Goal: Task Accomplishment & Management: Manage account settings

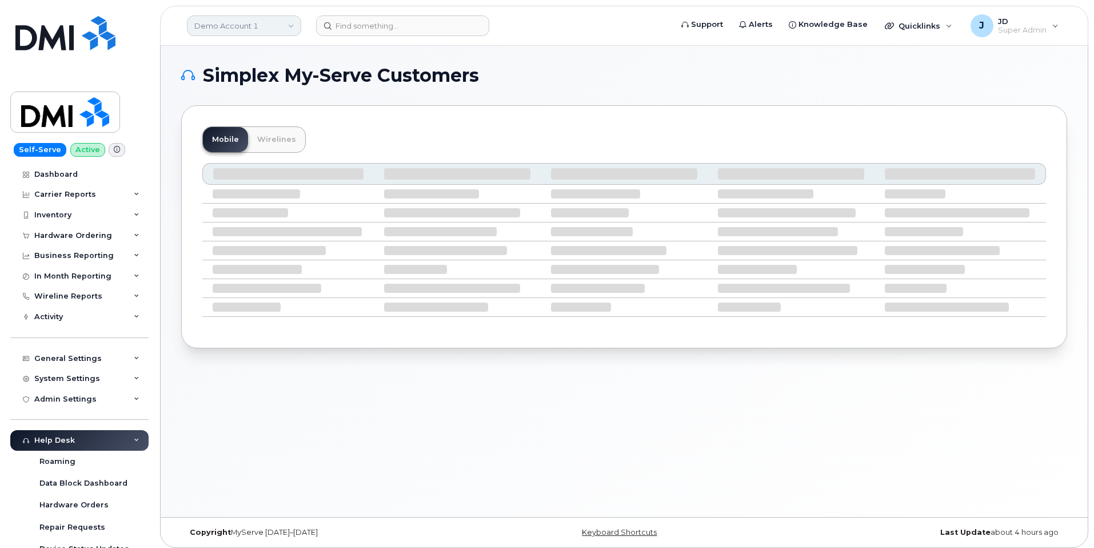
click at [274, 33] on link "Demo Account 1" at bounding box center [244, 25] width 114 height 21
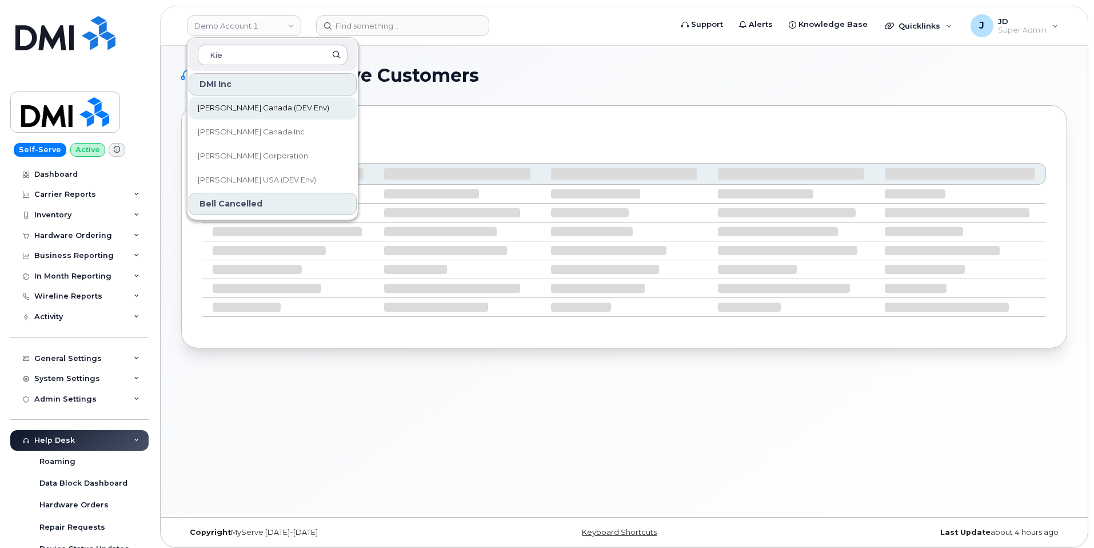
type input "Kie"
click at [239, 109] on span "Kiewit Canada (DEV Env)" at bounding box center [263, 107] width 131 height 11
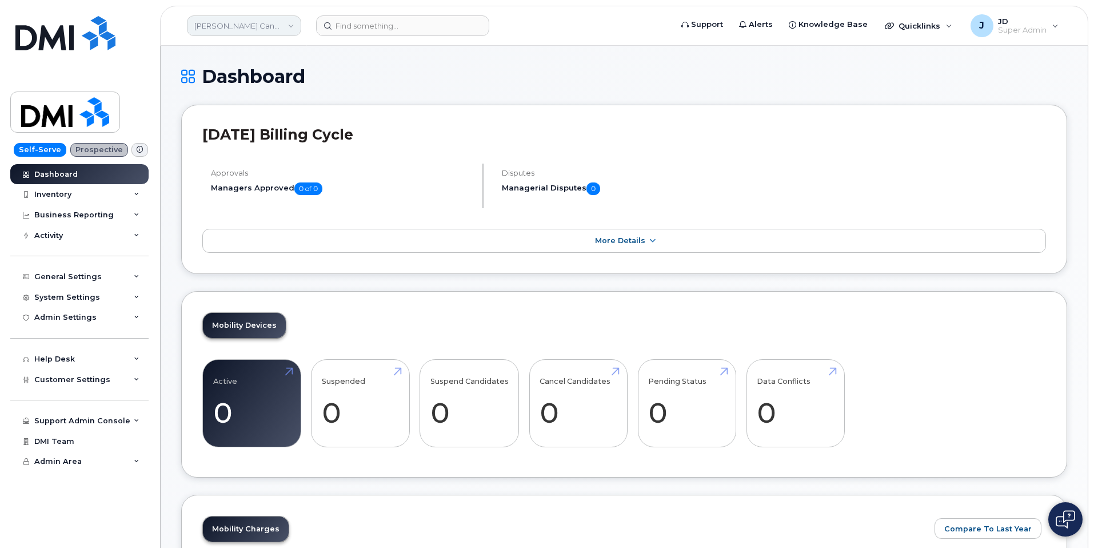
click at [257, 21] on link "[PERSON_NAME] Canada (DEV Env)" at bounding box center [244, 25] width 114 height 21
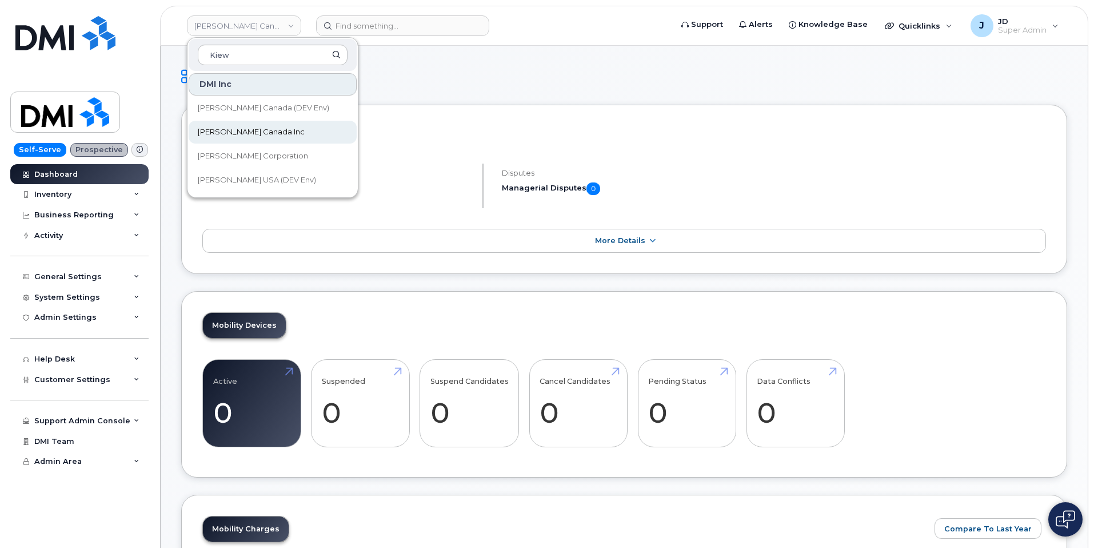
type input "Kiew"
click at [211, 135] on span "[PERSON_NAME] Canada Inc" at bounding box center [251, 131] width 107 height 11
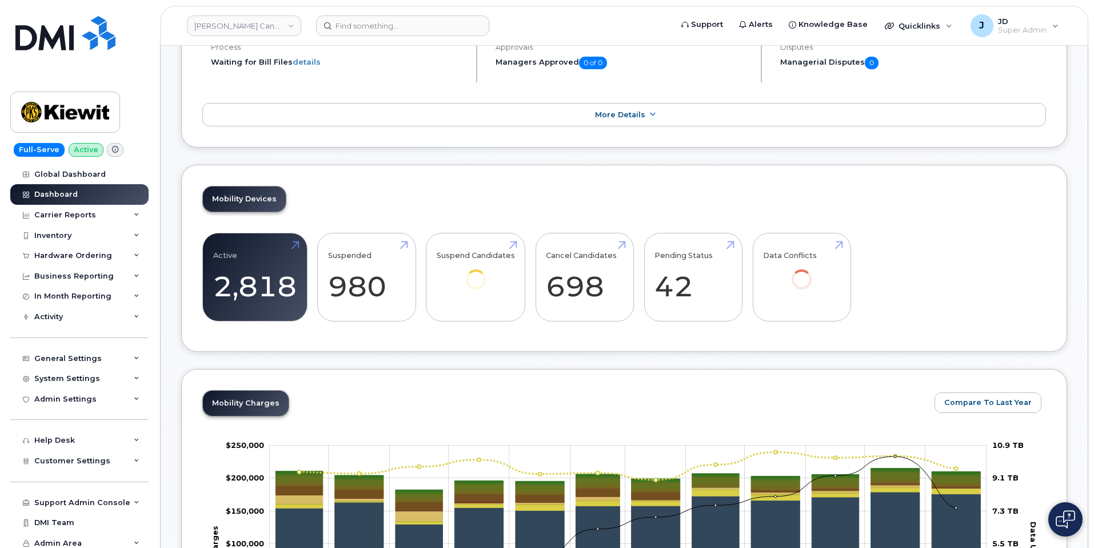
scroll to position [233, 0]
click at [258, 306] on link "Active 2,818 -24%" at bounding box center [254, 276] width 83 height 75
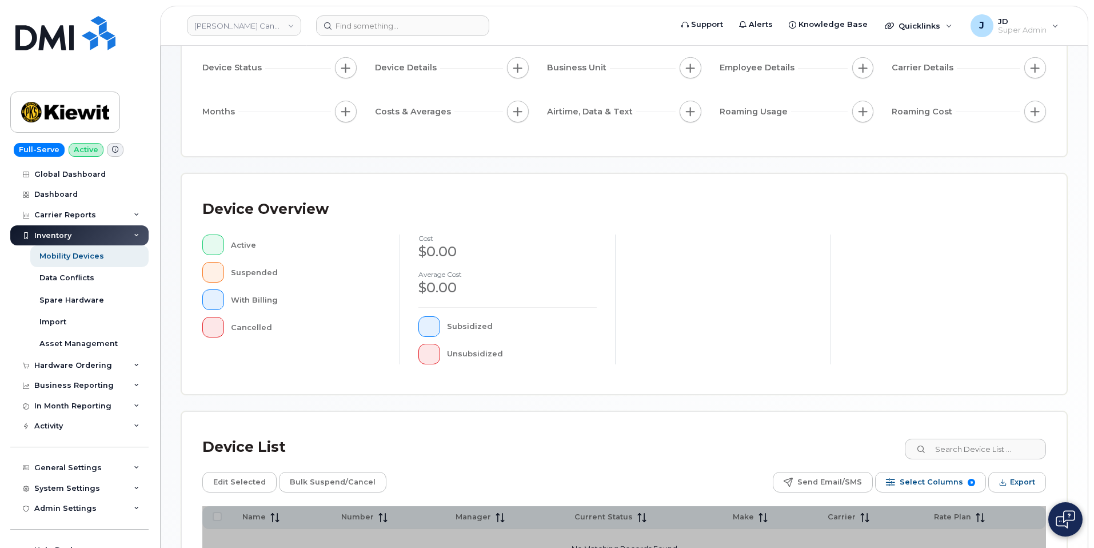
scroll to position [238, 0]
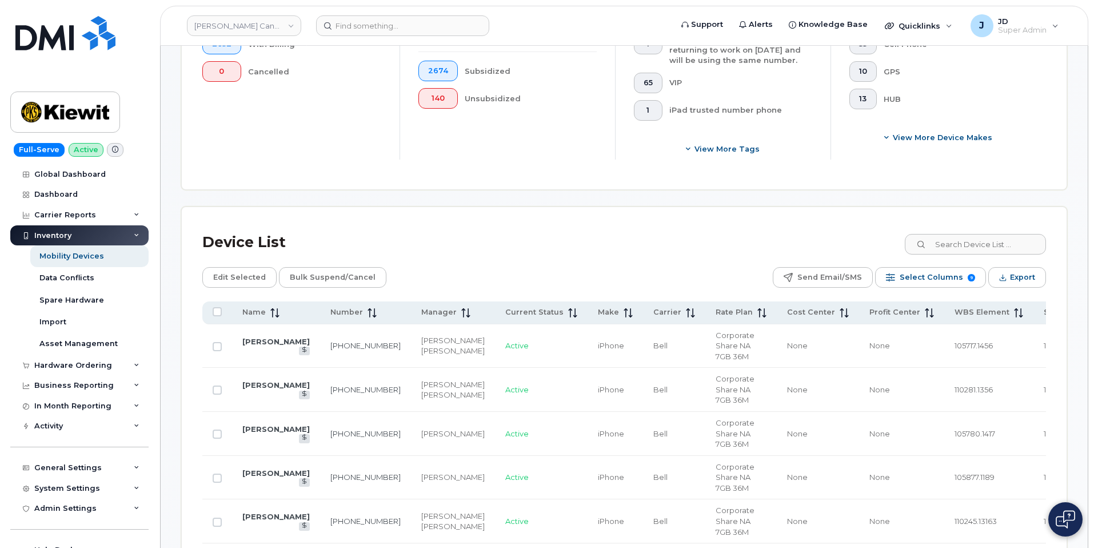
scroll to position [462, 0]
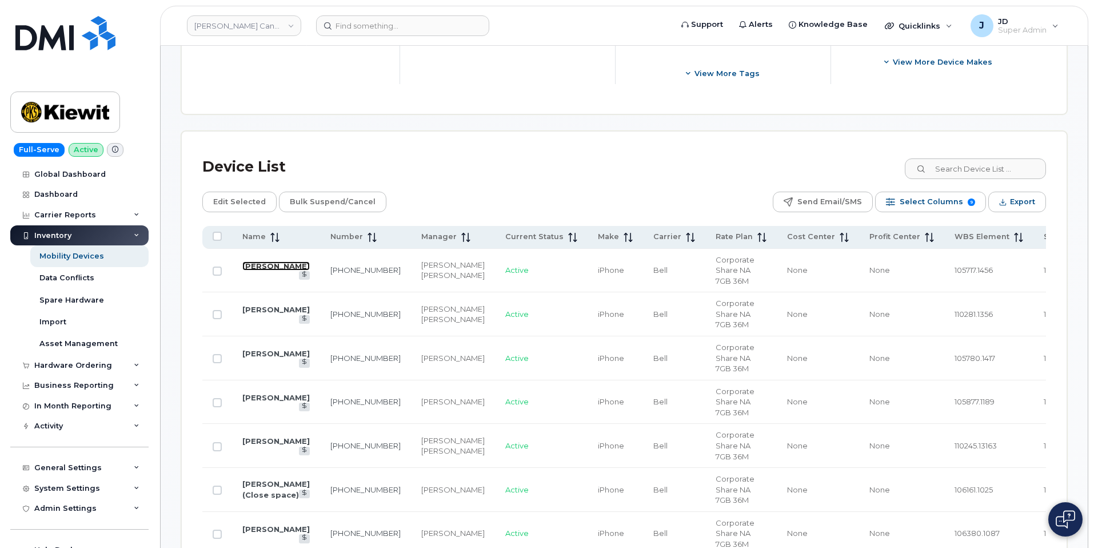
click at [252, 267] on link "Ronan Tones" at bounding box center [275, 265] width 67 height 9
click at [258, 313] on link "[PERSON_NAME]" at bounding box center [275, 309] width 67 height 9
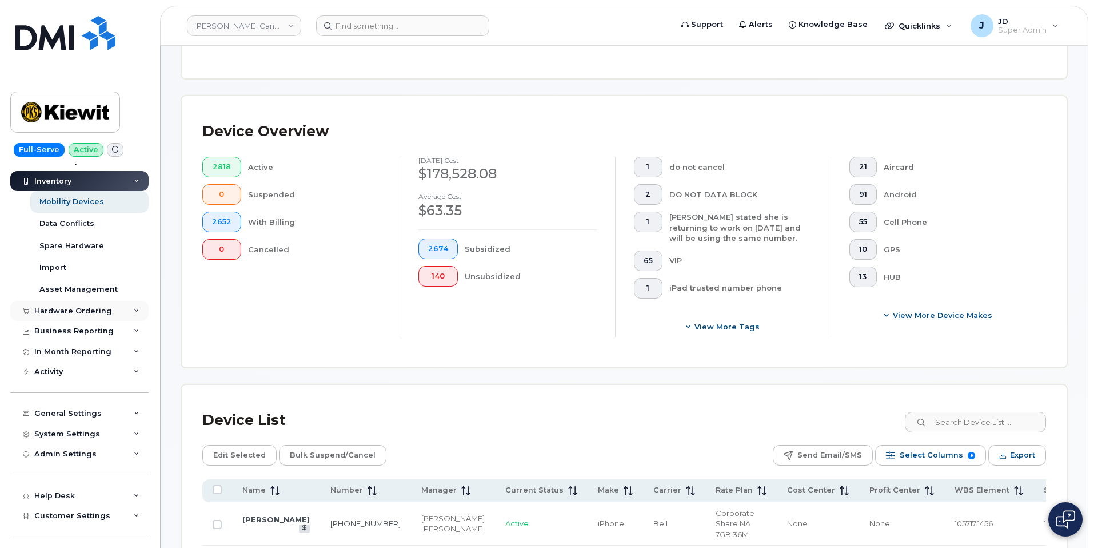
scroll to position [74, 0]
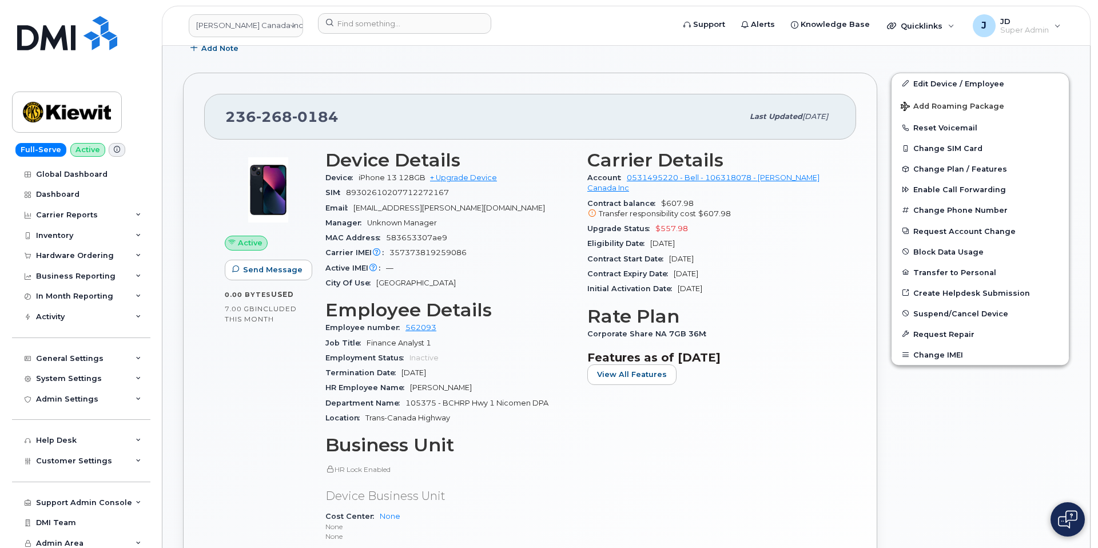
scroll to position [253, 0]
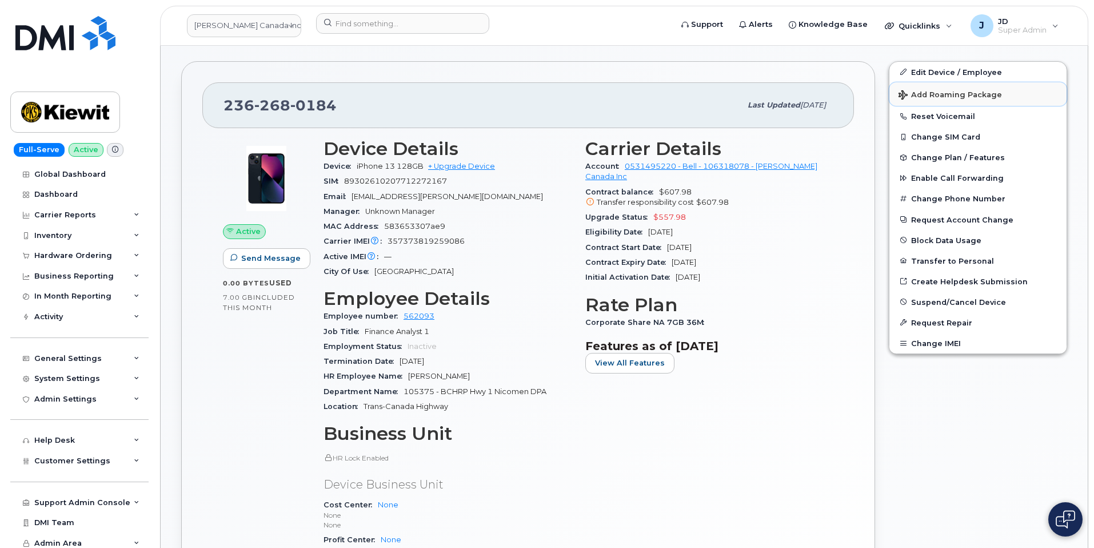
click at [942, 94] on span "Add Roaming Package" at bounding box center [950, 95] width 103 height 11
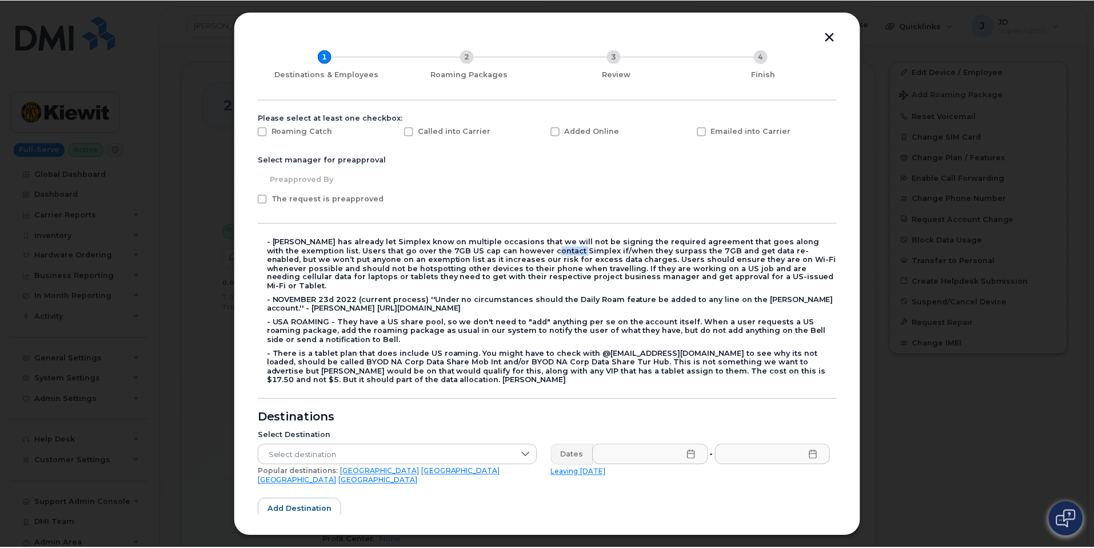
scroll to position [20, 0]
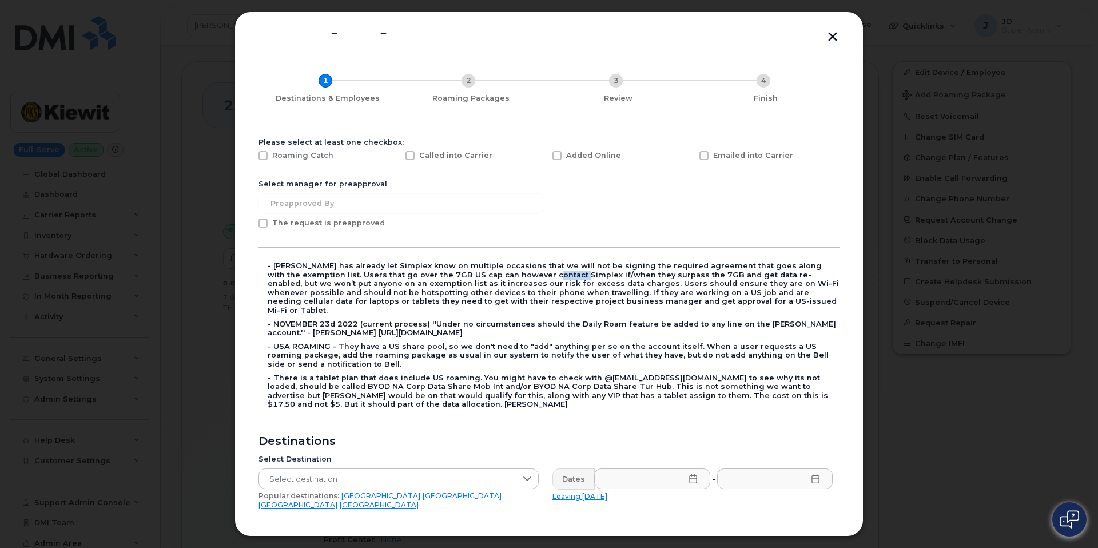
click at [831, 39] on button "button" at bounding box center [832, 38] width 17 height 12
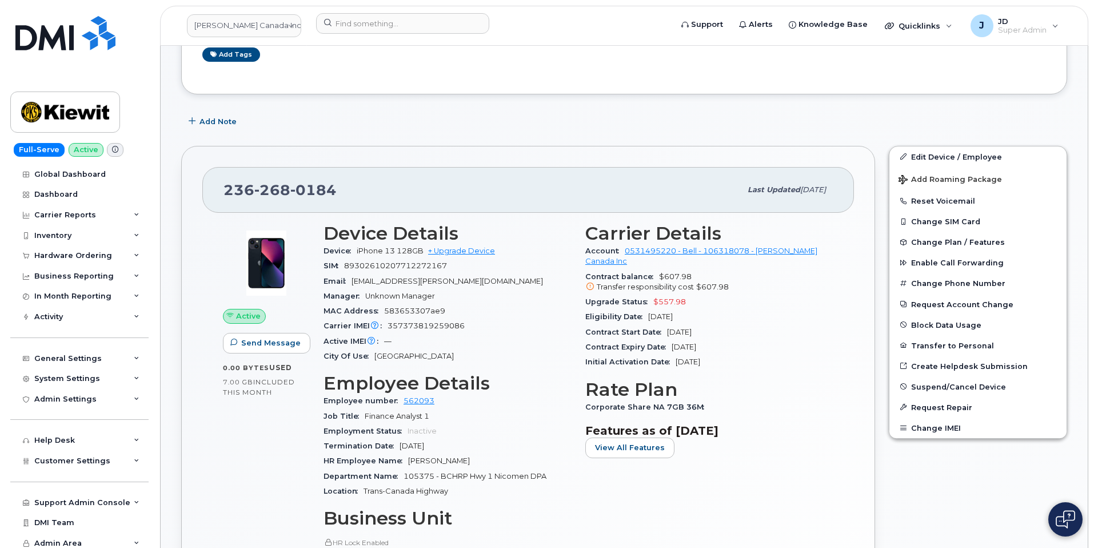
scroll to position [0, 0]
